Goal: Transaction & Acquisition: Register for event/course

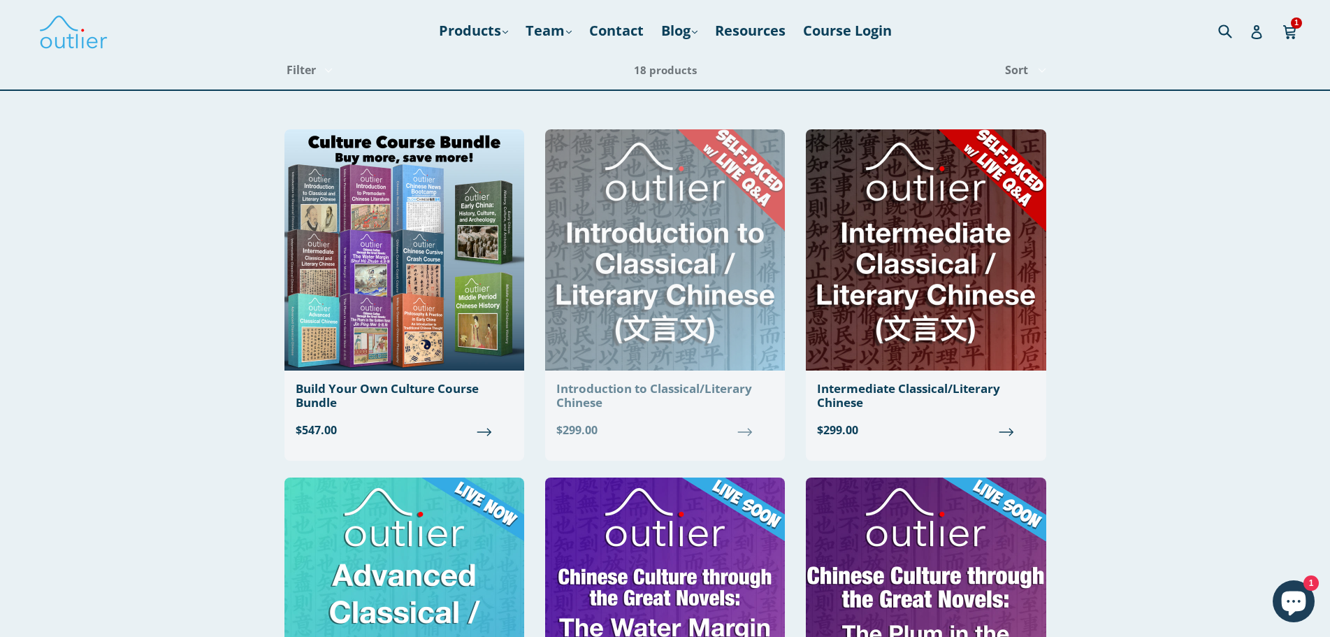
click at [670, 340] on img at bounding box center [665, 249] width 240 height 241
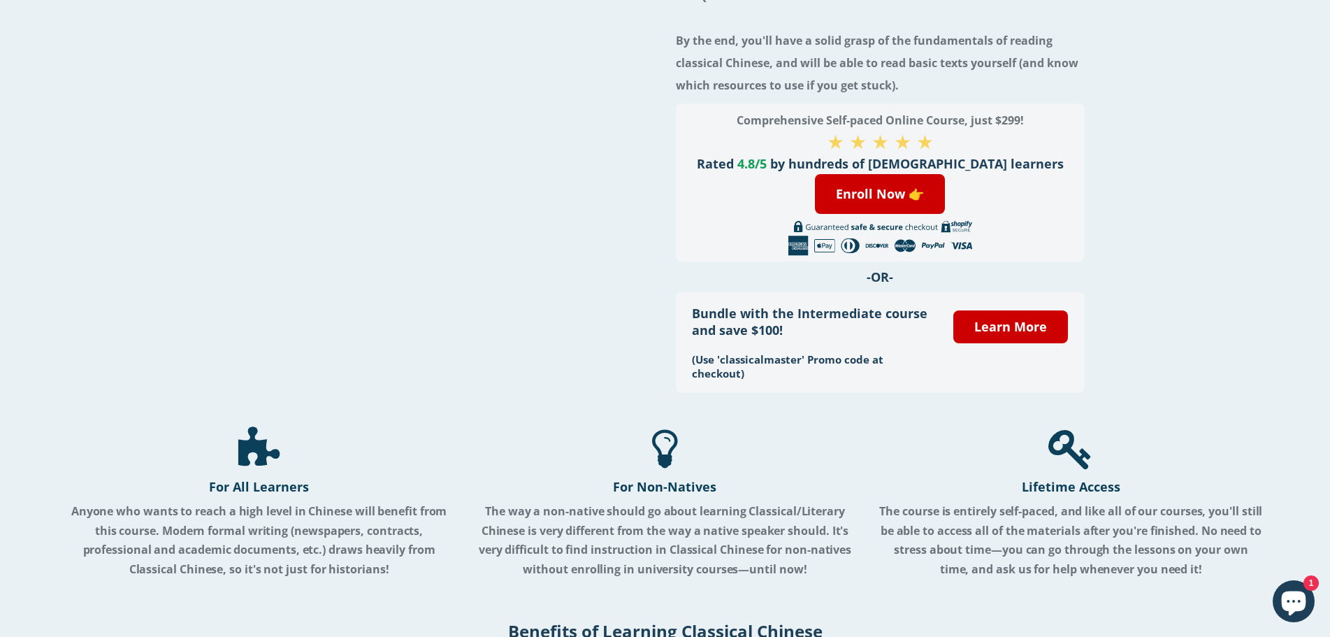
scroll to position [280, 0]
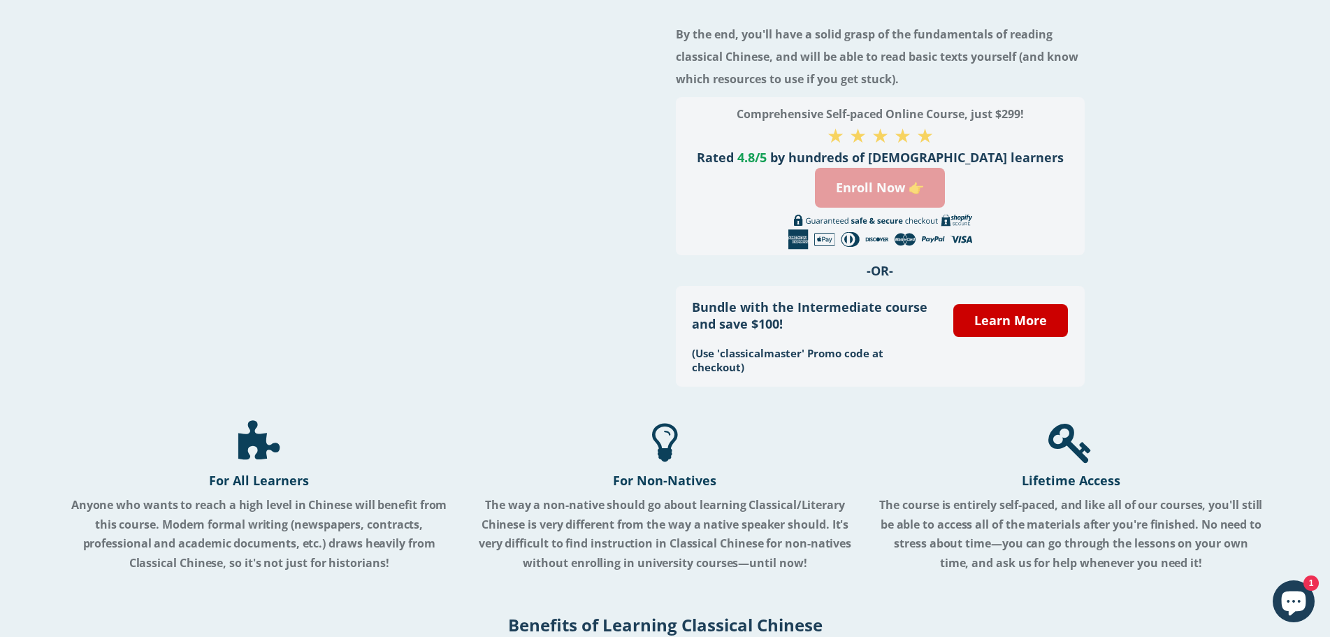
click at [916, 201] on link "Enroll Now 👉" at bounding box center [880, 188] width 130 height 40
